Goal: Information Seeking & Learning: Find specific fact

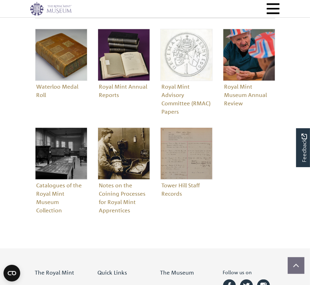
scroll to position [278, 0]
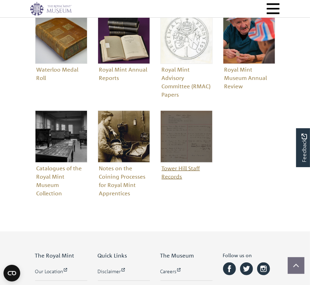
click at [179, 170] on figure "Tower Hill Staff Records" at bounding box center [186, 147] width 52 height 72
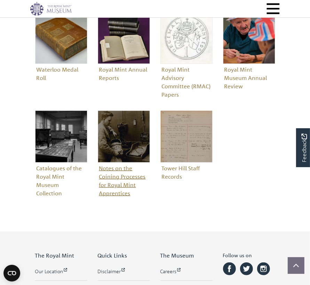
click at [119, 180] on figure "Notes on the Coining Processes for Royal Mint Apprentices" at bounding box center [124, 155] width 52 height 88
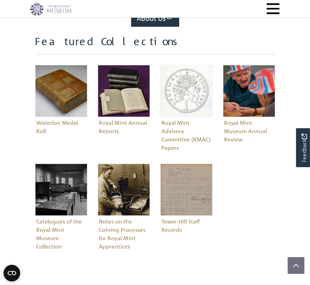
scroll to position [209, 0]
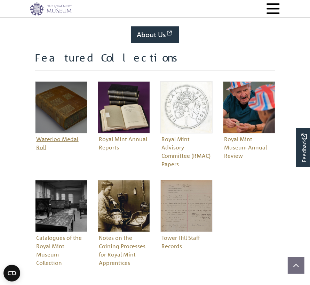
click at [57, 139] on figure "Waterloo Medal Roll" at bounding box center [61, 117] width 52 height 72
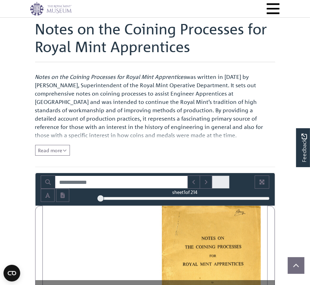
scroll to position [35, 0]
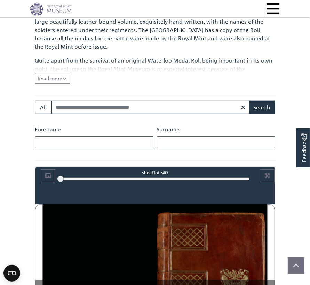
scroll to position [244, 0]
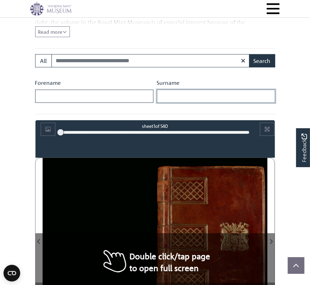
click at [172, 94] on input "Surname" at bounding box center [216, 96] width 118 height 13
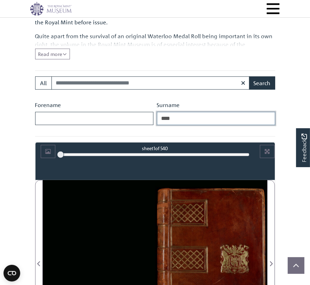
scroll to position [209, 0]
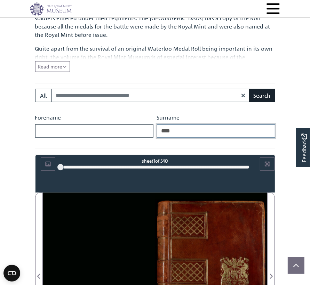
type input "****"
click at [267, 94] on button "Search" at bounding box center [262, 95] width 26 height 13
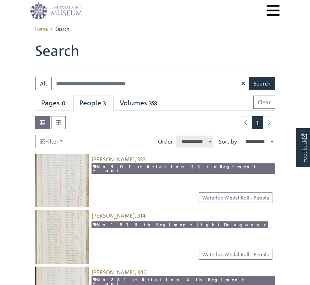
select select "****"
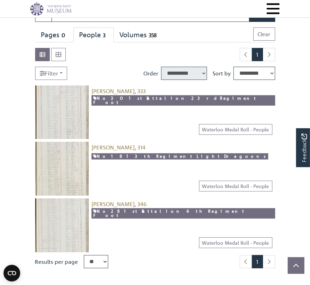
scroll to position [70, 0]
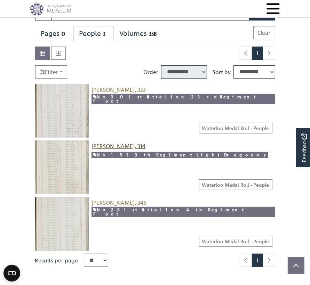
click at [112, 147] on span "[PERSON_NAME], 314" at bounding box center [119, 146] width 54 height 7
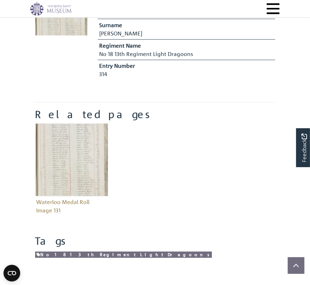
scroll to position [209, 0]
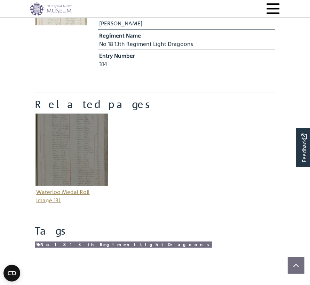
click at [72, 167] on img "Item related to this entity" at bounding box center [71, 149] width 73 height 73
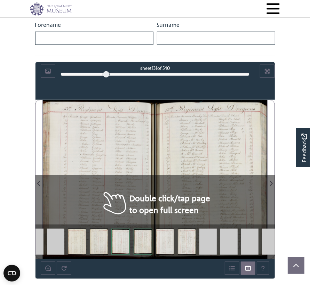
scroll to position [325, 0]
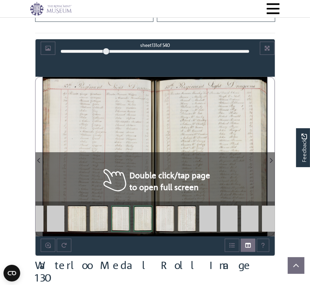
click at [111, 175] on div at bounding box center [99, 157] width 112 height 160
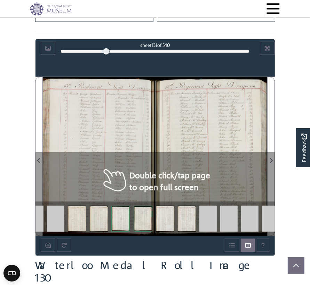
click at [111, 175] on div at bounding box center [99, 157] width 112 height 160
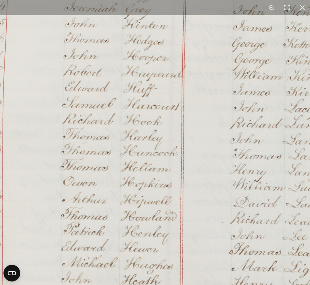
click at [130, 122] on img at bounding box center [156, 46] width 528 height 752
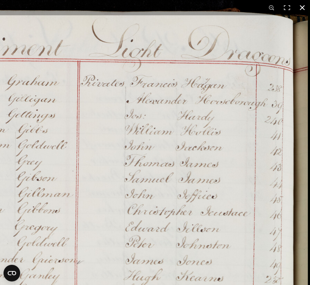
click at [298, 7] on button at bounding box center [302, 7] width 15 height 15
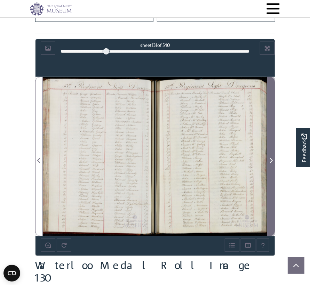
click at [271, 160] on icon "Next Page" at bounding box center [271, 160] width 3 height 5
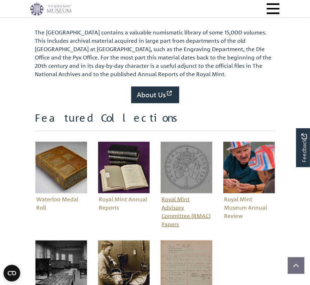
scroll to position [174, 0]
